Goal: Ask a question

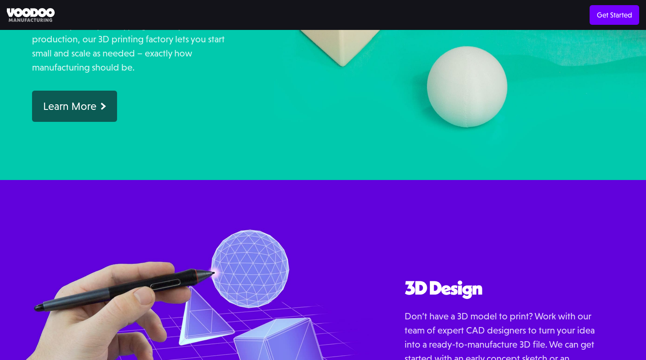
scroll to position [775, 0]
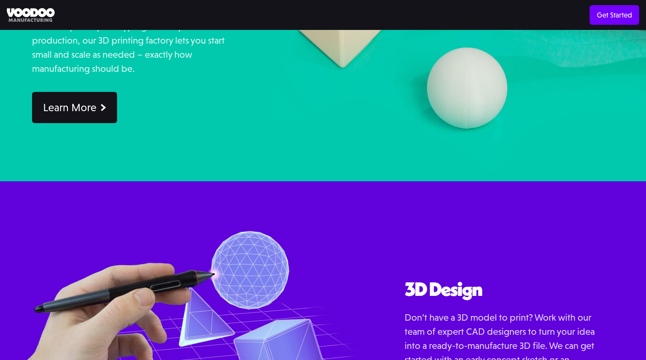
click at [76, 103] on div "Learn More" at bounding box center [69, 107] width 53 height 13
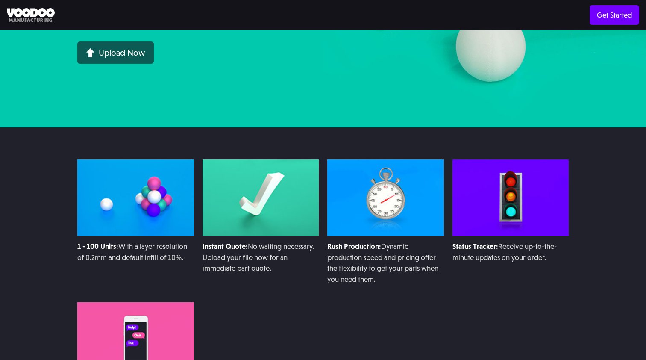
scroll to position [327, 0]
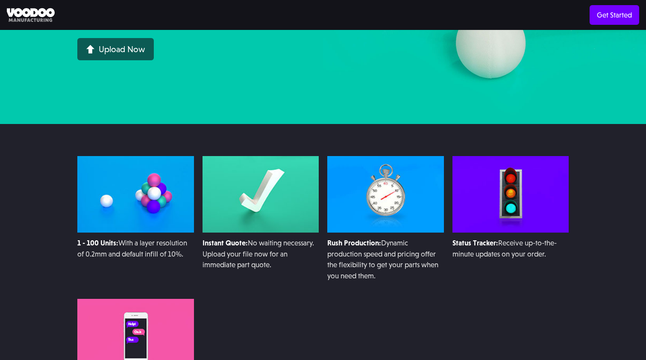
click at [151, 163] on img at bounding box center [135, 194] width 117 height 77
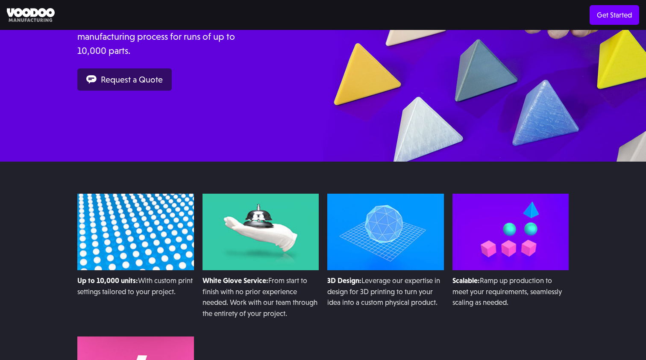
scroll to position [793, 0]
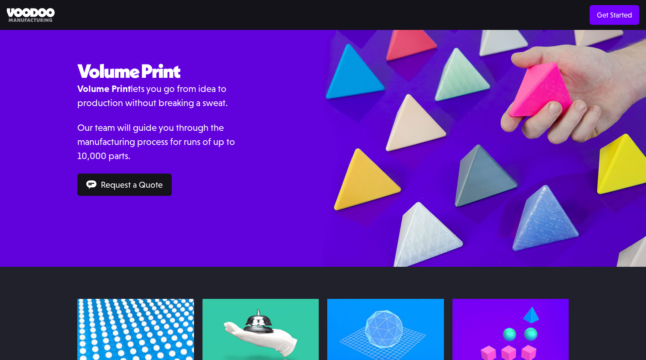
click at [151, 182] on div "Request a Quote" at bounding box center [132, 184] width 62 height 9
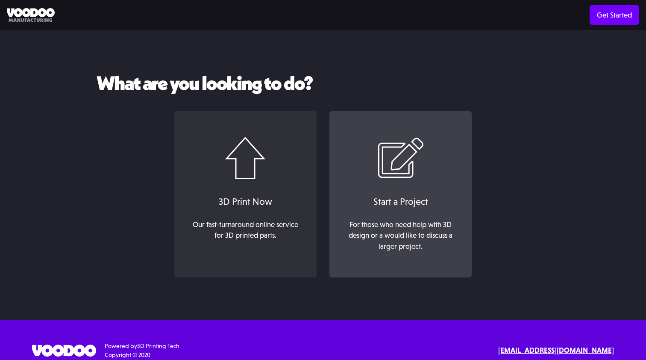
click at [369, 185] on link "Start a Project For those who need help with 3D design or a would like to discu…" at bounding box center [401, 194] width 142 height 167
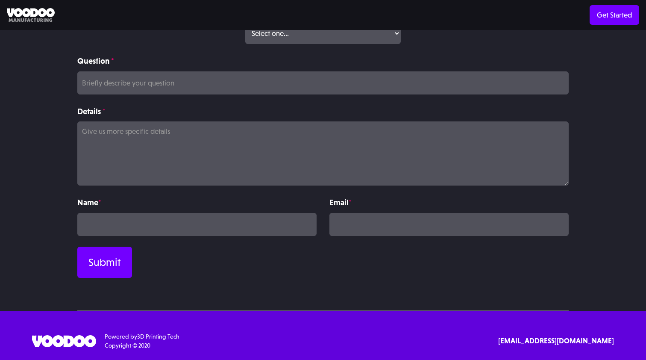
scroll to position [142, 0]
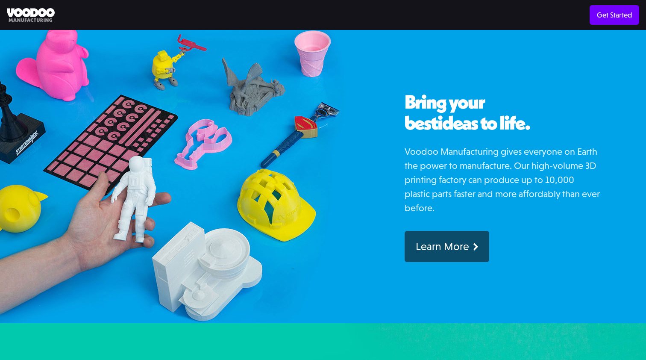
scroll to position [541, 0]
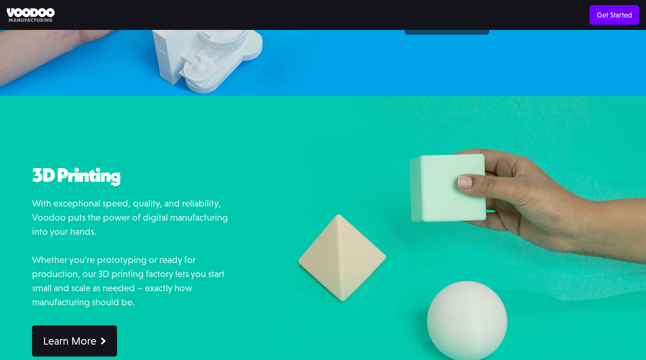
click at [79, 353] on link "Learn More" at bounding box center [74, 340] width 85 height 31
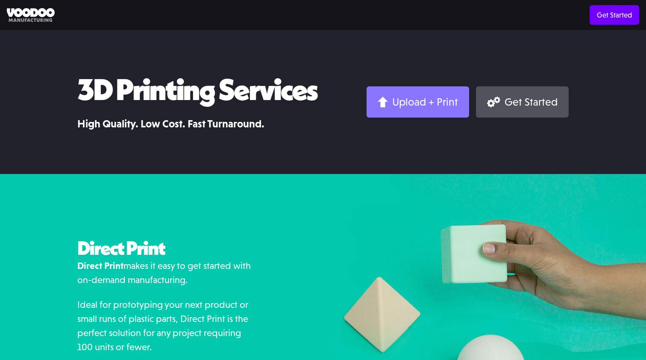
click at [434, 102] on div "Upload + Print" at bounding box center [425, 101] width 66 height 13
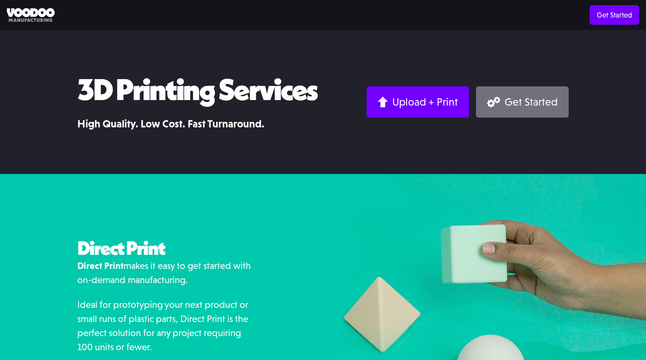
click at [501, 110] on link "Get Started" at bounding box center [522, 101] width 93 height 31
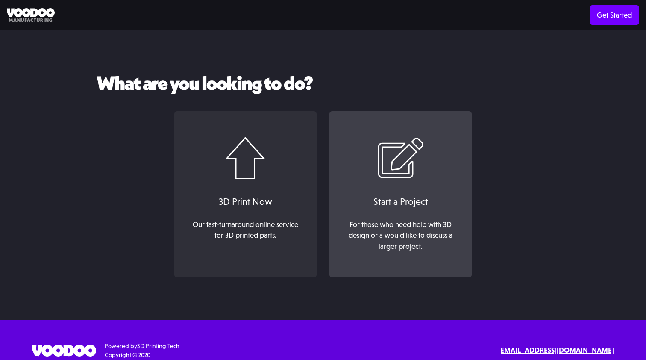
click at [422, 149] on img at bounding box center [401, 158] width 46 height 43
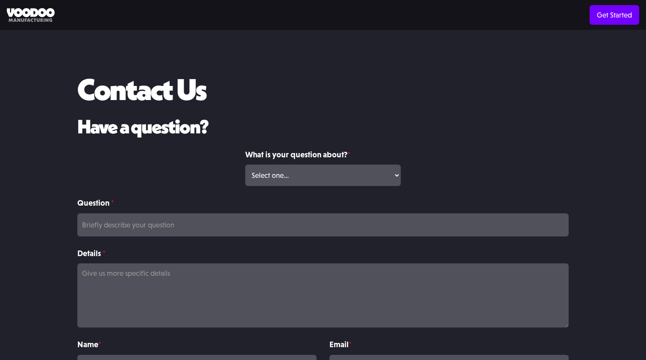
click at [369, 186] on div "What is your question about? * Select one... Volume Print Order Direct Print Or…" at bounding box center [323, 172] width 168 height 49
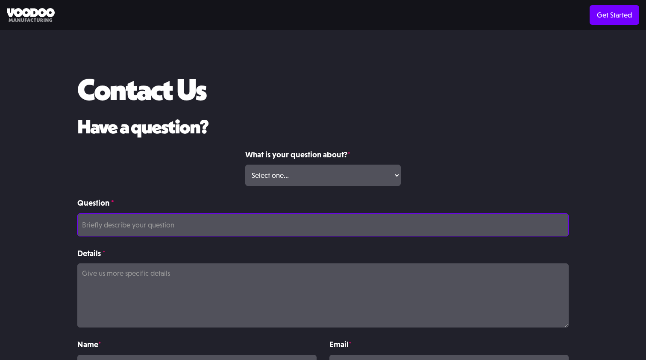
click at [388, 213] on input "Question *" at bounding box center [323, 224] width 492 height 23
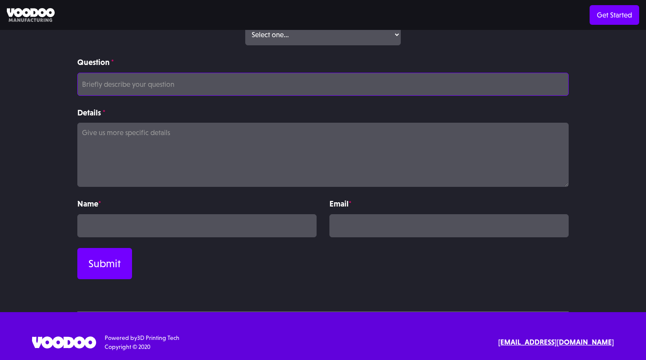
scroll to position [142, 0]
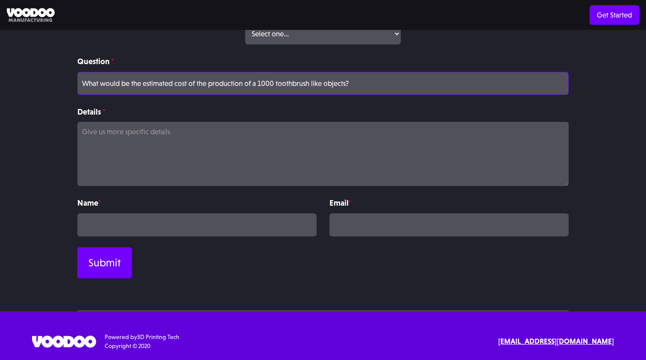
type input "What would be the estimated cost of the production of a 1000 toothbrush like ob…"
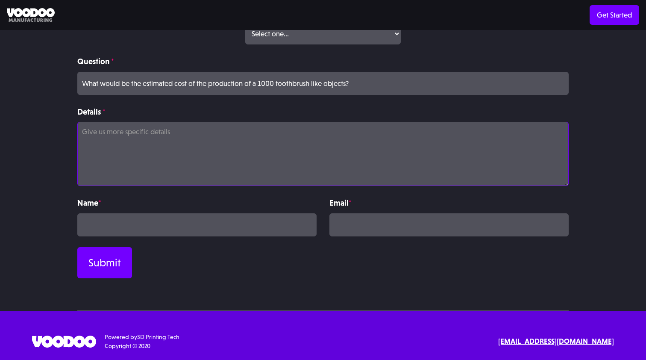
click at [320, 146] on textarea "Details *" at bounding box center [323, 154] width 492 height 64
type textarea "W"
type textarea "I have an idea"
